Goal: Information Seeking & Learning: Learn about a topic

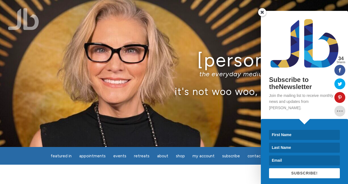
click at [261, 13] on span at bounding box center [262, 12] width 8 height 8
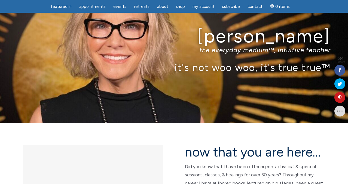
scroll to position [24, 0]
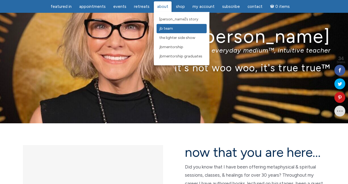
click at [160, 27] on span "JB Team" at bounding box center [166, 28] width 14 height 5
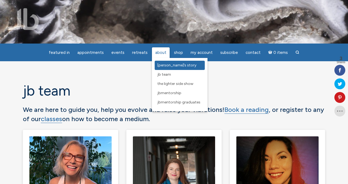
click at [162, 66] on span "[PERSON_NAME]’s Story" at bounding box center [176, 65] width 39 height 5
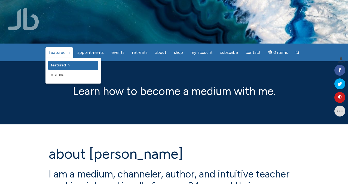
click at [67, 65] on span "featured in" at bounding box center [60, 65] width 19 height 5
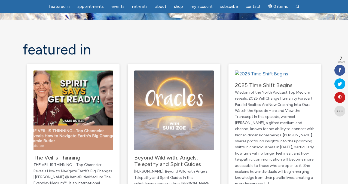
scroll to position [64, 0]
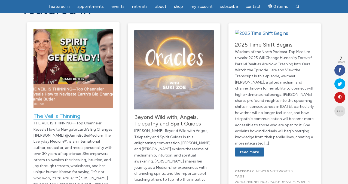
click at [49, 113] on link "The Veil is Thinning" at bounding box center [56, 116] width 47 height 7
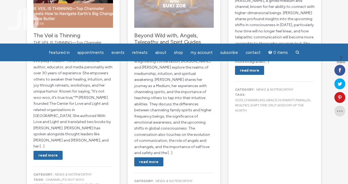
scroll to position [0, 0]
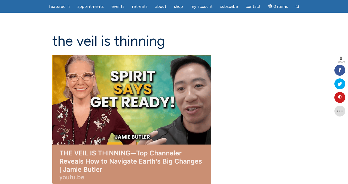
scroll to position [134, 0]
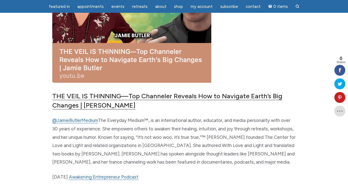
click at [121, 97] on link "THE VEIL IS THINNING—Top Channeler Reveals How to Navigate Earth’s Big Changes …" at bounding box center [167, 100] width 230 height 17
